Goal: Transaction & Acquisition: Purchase product/service

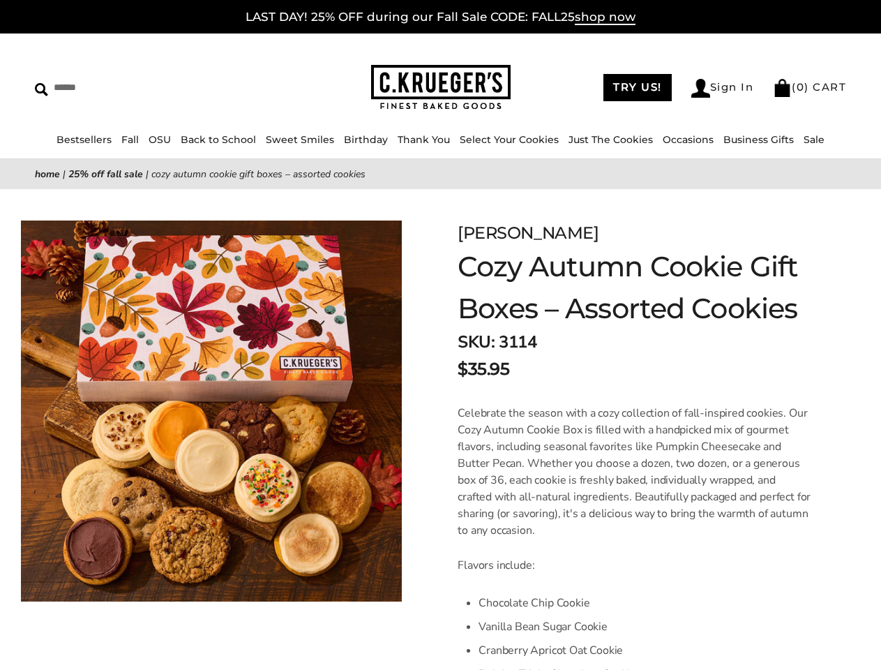
click at [683, 140] on link "Occasions" at bounding box center [688, 139] width 51 height 13
